Goal: Task Accomplishment & Management: Manage account settings

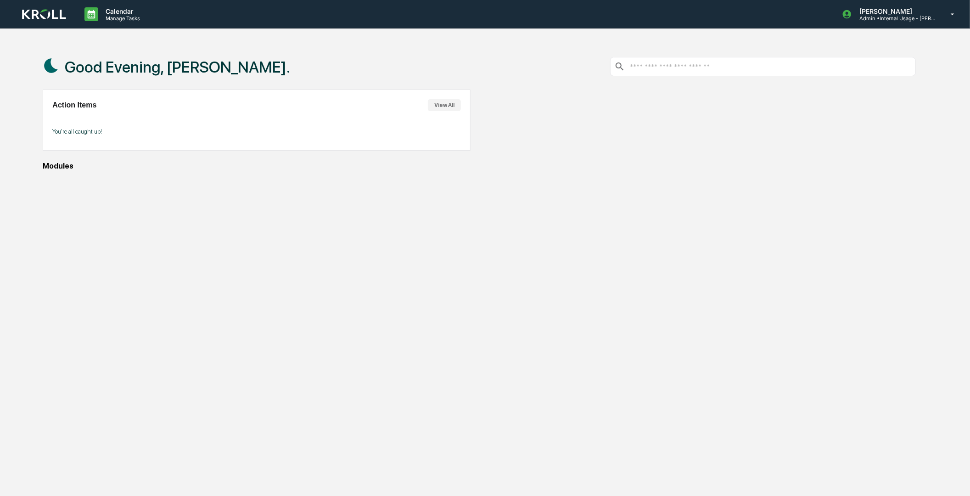
click at [66, 202] on div "Good Evening, [PERSON_NAME]. Action Items View All You're all caught up! Modules" at bounding box center [479, 292] width 900 height 496
drag, startPoint x: 52, startPoint y: 170, endPoint x: 56, endPoint y: 177, distance: 7.9
click at [56, 177] on div "Good Evening, [PERSON_NAME]. Action Items View All You're all caught up! Modules" at bounding box center [479, 292] width 900 height 496
drag, startPoint x: 56, startPoint y: 177, endPoint x: 382, endPoint y: 308, distance: 350.8
click at [382, 308] on div "Good Evening, [PERSON_NAME]. Action Items View All You're all caught up! Modules" at bounding box center [479, 292] width 900 height 496
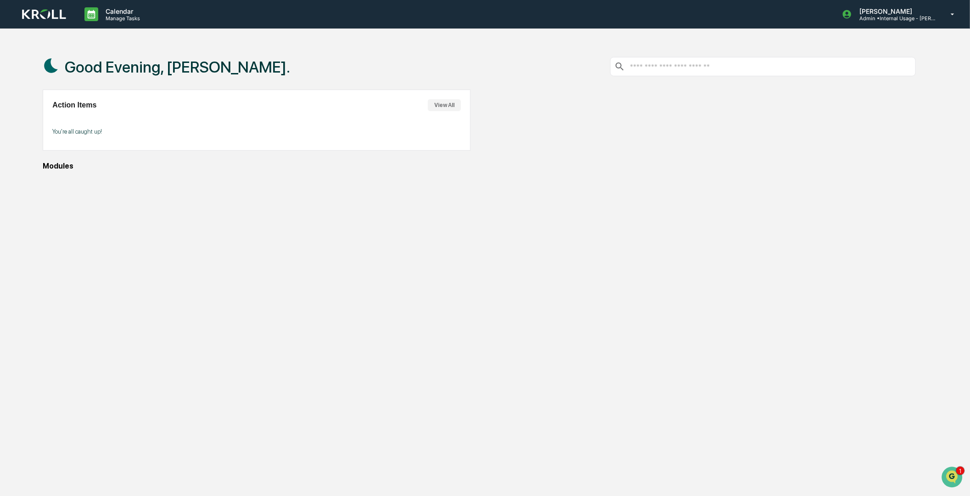
click at [432, 295] on div "Good Evening, [PERSON_NAME]. Action Items View All You're all caught up! Modules" at bounding box center [479, 292] width 900 height 496
click at [948, 15] on icon at bounding box center [952, 14] width 16 height 9
click at [900, 78] on li "Switch to User view..." at bounding box center [903, 82] width 128 height 17
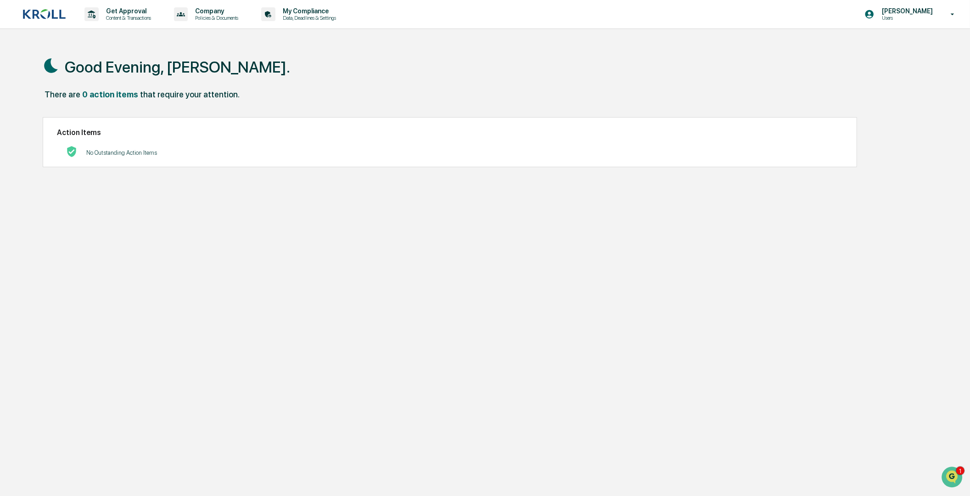
click at [515, 62] on div "Good Evening, [PERSON_NAME]." at bounding box center [479, 67] width 873 height 46
click at [941, 15] on div "[PERSON_NAME] Users" at bounding box center [912, 14] width 115 height 28
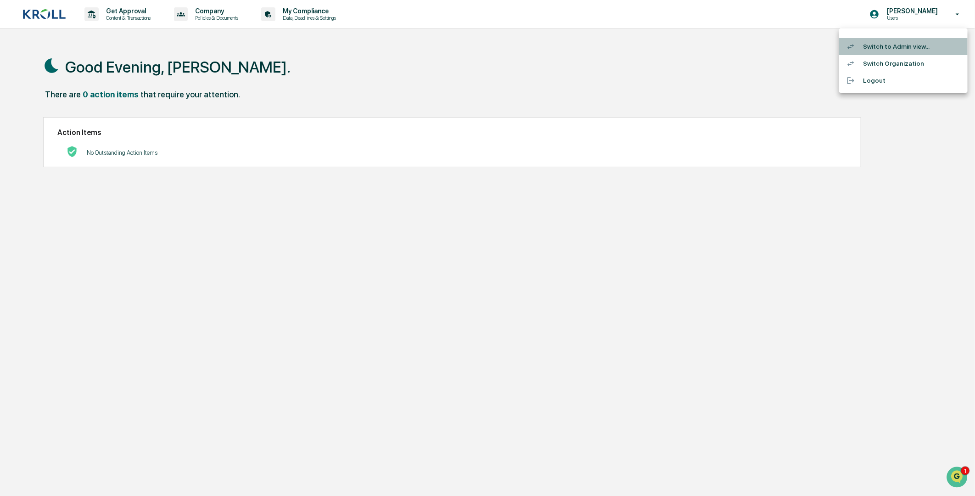
click at [896, 45] on li "Switch to Admin view..." at bounding box center [903, 46] width 128 height 17
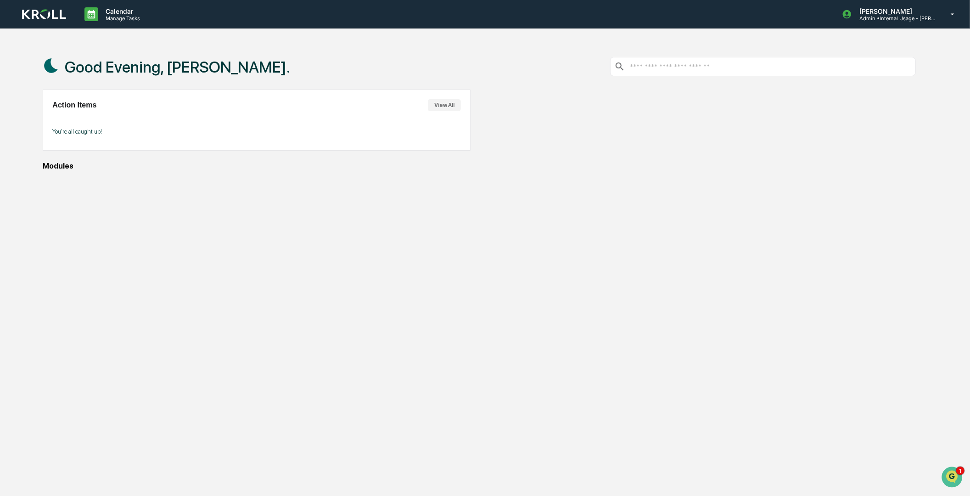
click at [583, 219] on div "Good Evening, [PERSON_NAME]. Action Items View All You're all caught up! Modules" at bounding box center [479, 292] width 900 height 496
click at [290, 312] on div "Good Evening, [PERSON_NAME]. Action Items View All You're all caught up! Modules" at bounding box center [479, 292] width 900 height 496
click at [727, 165] on div "Modules" at bounding box center [479, 166] width 873 height 9
click at [952, 15] on icon at bounding box center [952, 14] width 16 height 9
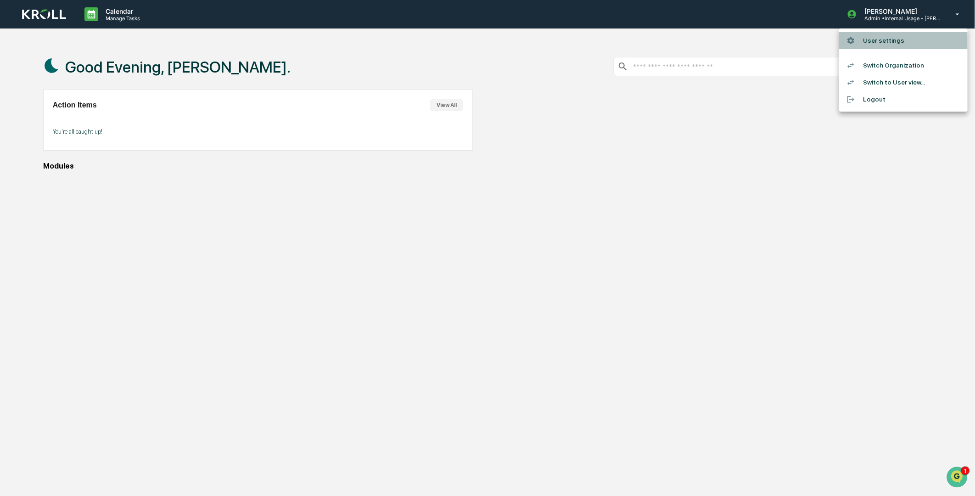
click at [866, 45] on li "User settings" at bounding box center [903, 40] width 128 height 17
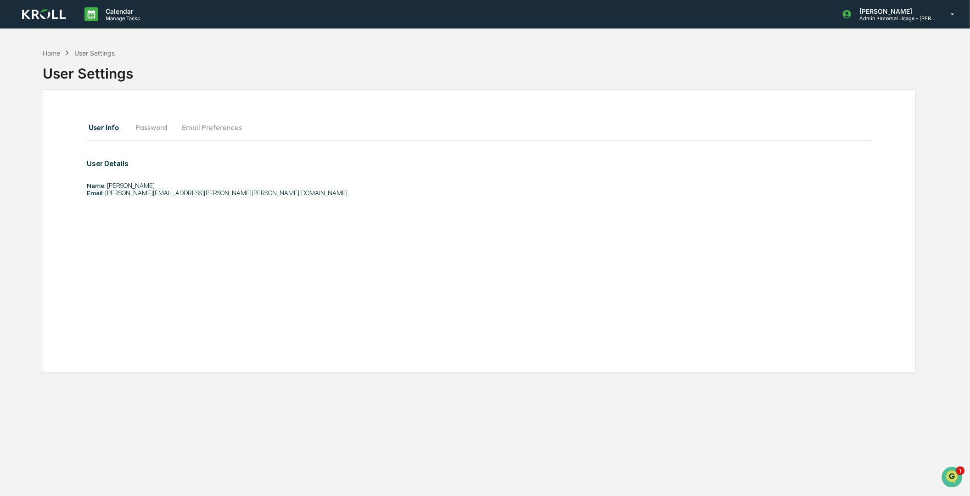
drag, startPoint x: 370, startPoint y: 218, endPoint x: 125, endPoint y: 147, distance: 255.1
click at [365, 214] on div "User Details Name: [PERSON_NAME] Email: [PERSON_NAME][EMAIL_ADDRESS][PERSON_NAM…" at bounding box center [401, 193] width 628 height 68
click at [291, 210] on div "User Details Name: [PERSON_NAME] Email: [PERSON_NAME][EMAIL_ADDRESS][PERSON_NAM…" at bounding box center [401, 193] width 628 height 68
click at [952, 19] on div "[PERSON_NAME] Admin • Internal Usage - [PERSON_NAME]" at bounding box center [900, 14] width 137 height 28
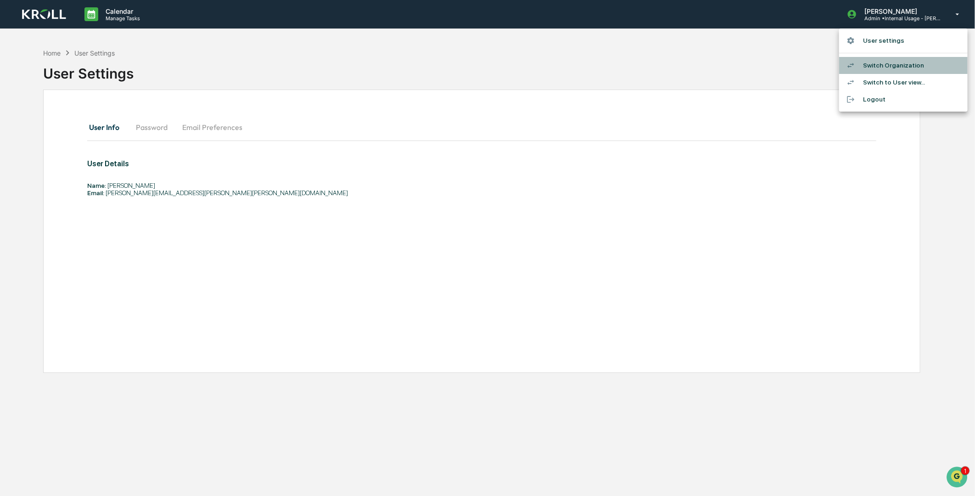
click at [884, 66] on li "Switch Organization" at bounding box center [903, 65] width 128 height 17
